Goal: Information Seeking & Learning: Learn about a topic

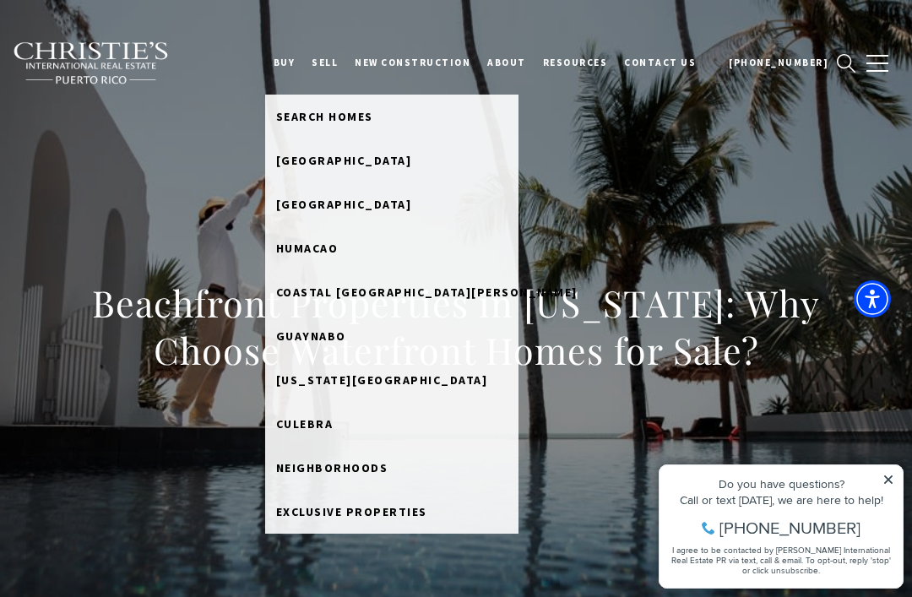
click at [351, 387] on link "[US_STATE][GEOGRAPHIC_DATA]" at bounding box center [391, 380] width 253 height 44
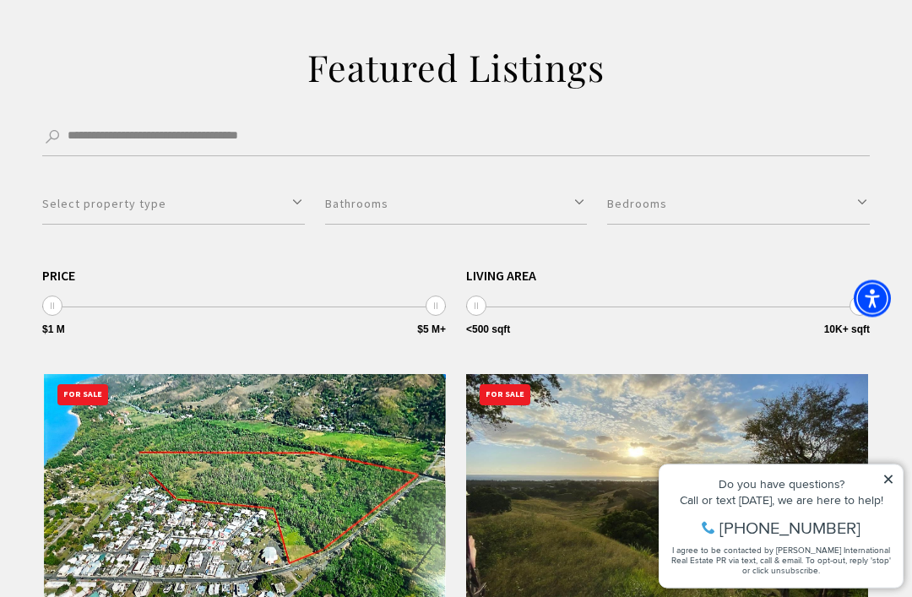
scroll to position [382, 0]
click at [298, 196] on button "Select property type" at bounding box center [173, 203] width 263 height 41
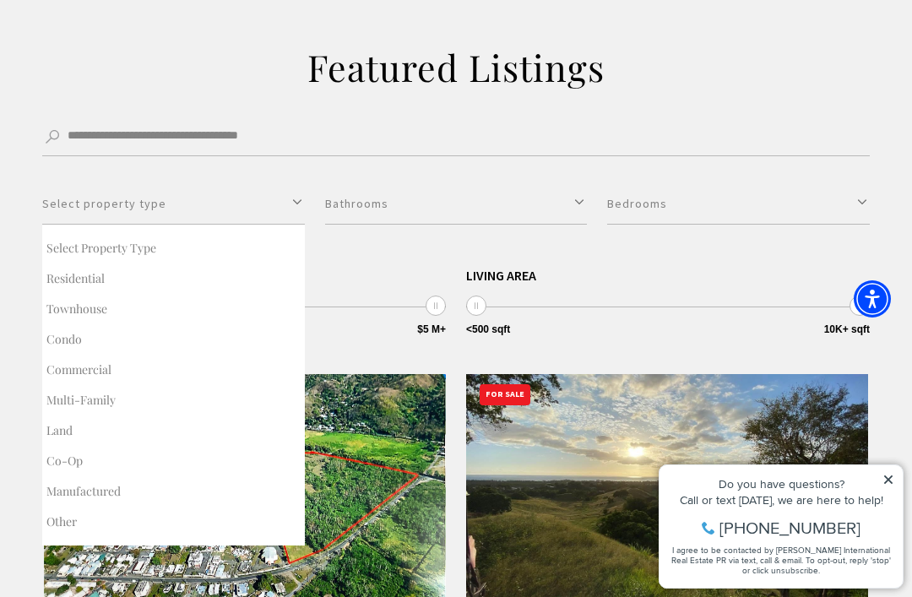
click at [77, 337] on button "Condo" at bounding box center [173, 339] width 263 height 30
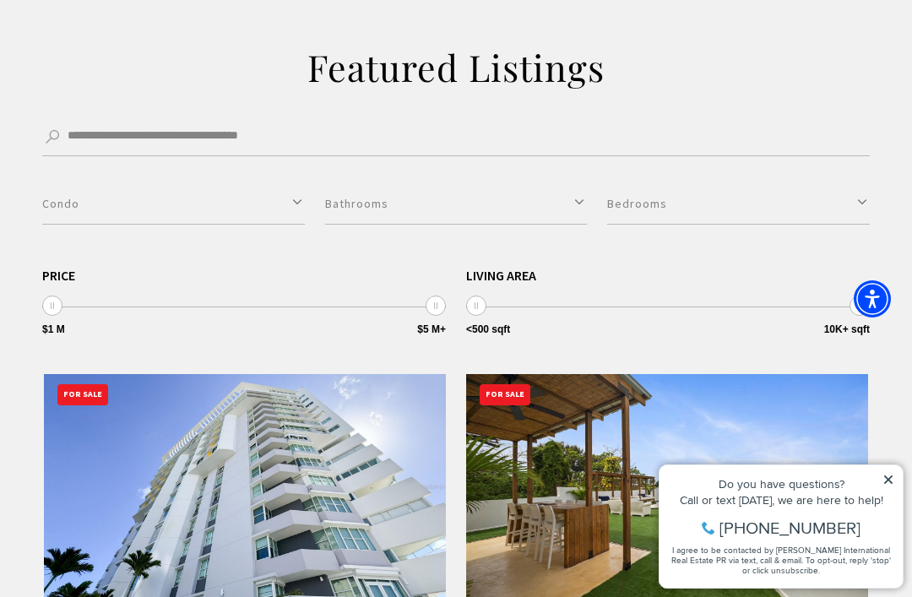
click at [301, 200] on button "Condo" at bounding box center [173, 203] width 263 height 41
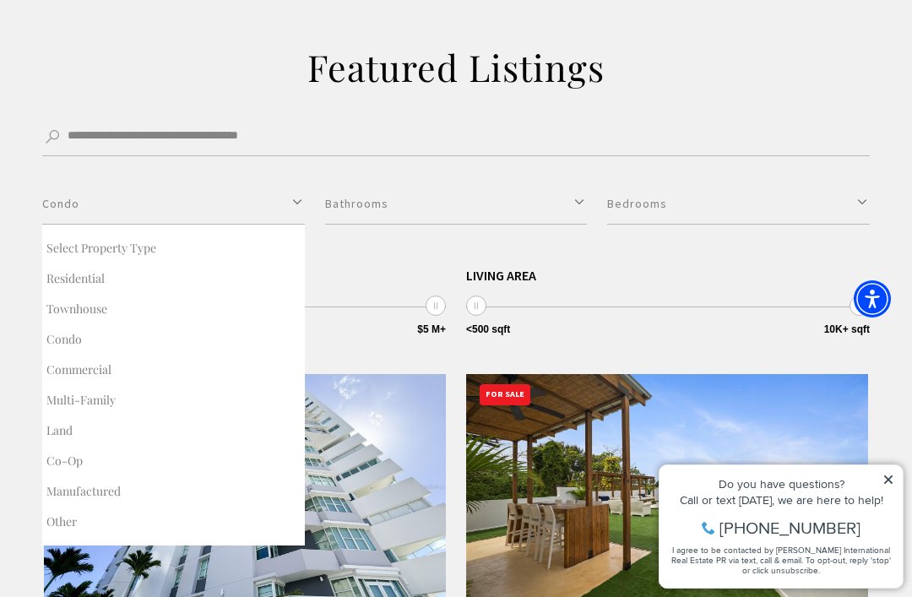
click at [93, 310] on button "Townhouse" at bounding box center [173, 309] width 263 height 30
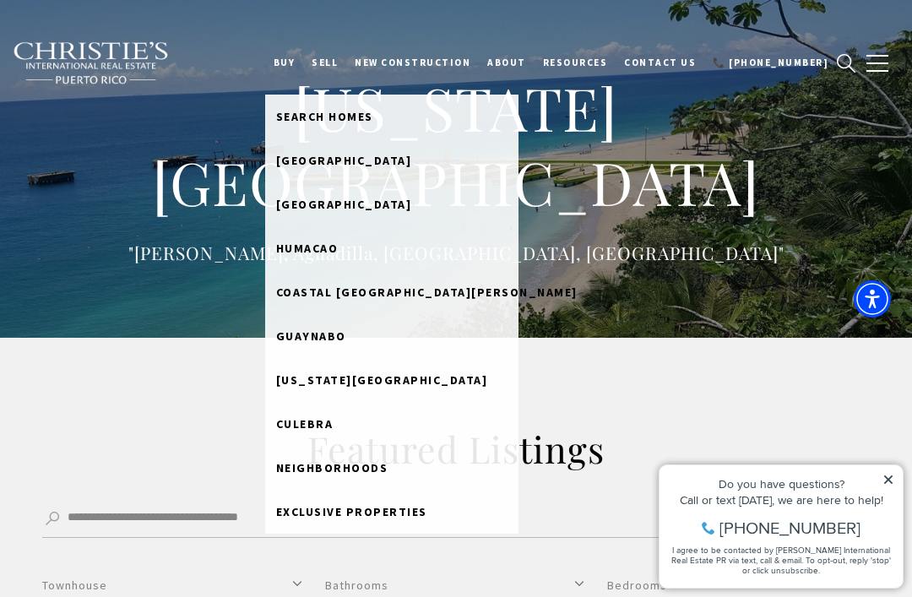
click at [402, 162] on span "[GEOGRAPHIC_DATA]" at bounding box center [344, 160] width 136 height 15
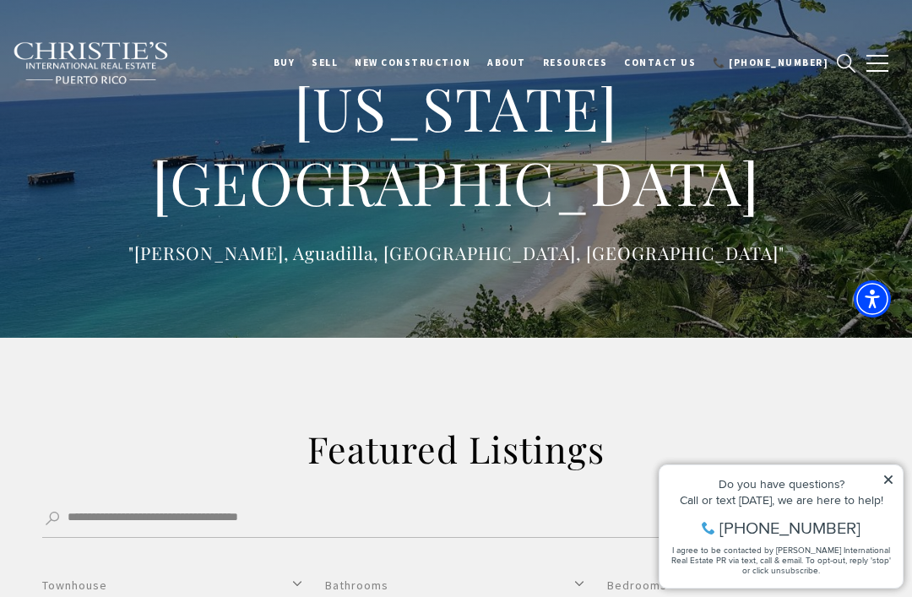
select select "**********"
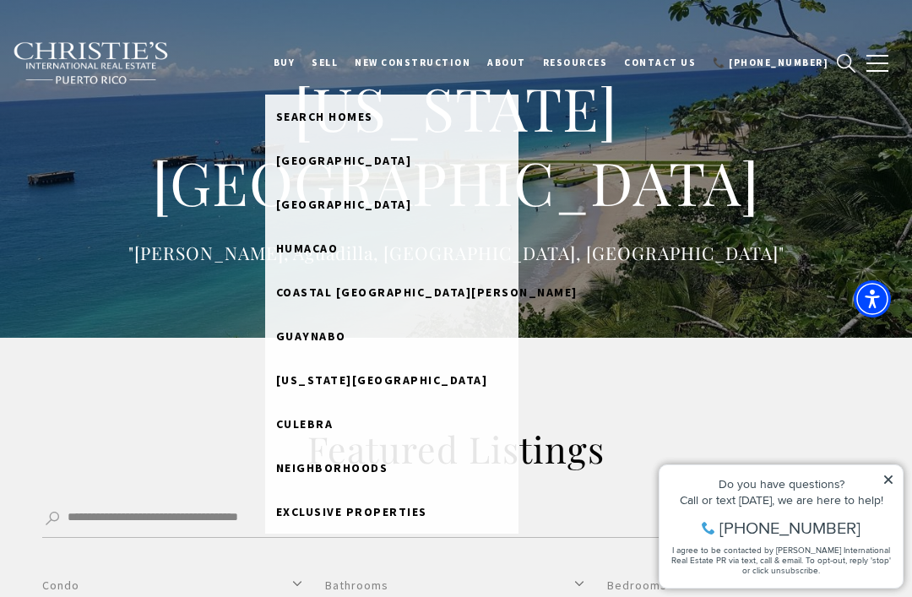
click at [328, 207] on span "[GEOGRAPHIC_DATA]" at bounding box center [344, 204] width 136 height 15
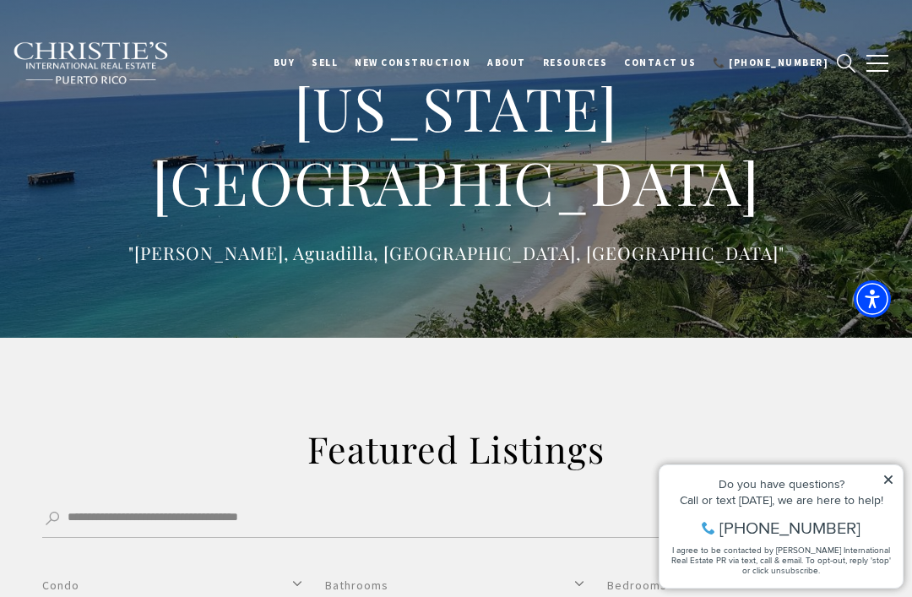
select select "Single select"
